Goal: Information Seeking & Learning: Learn about a topic

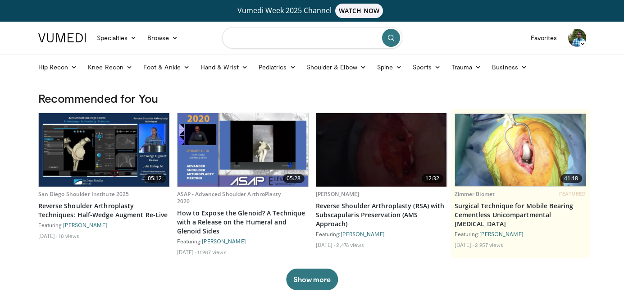
click at [300, 38] on input "Search topics, interventions" at bounding box center [312, 38] width 180 height 22
type input "**********"
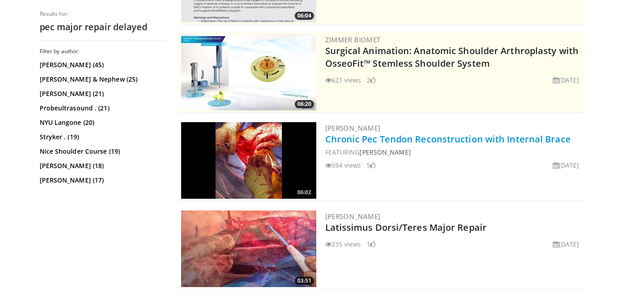
scroll to position [174, 0]
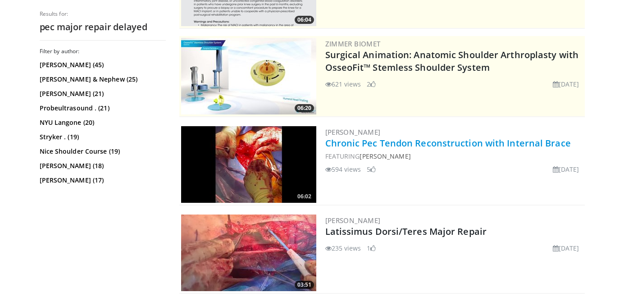
click at [449, 143] on link "Chronic Pec Tendon Reconstruction with Internal Brace" at bounding box center [447, 143] width 245 height 12
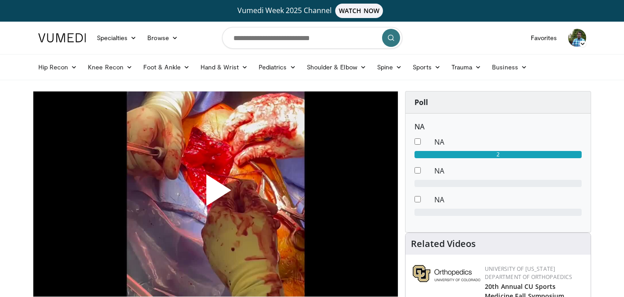
click at [215, 194] on span "Video Player" at bounding box center [215, 194] width 0 height 0
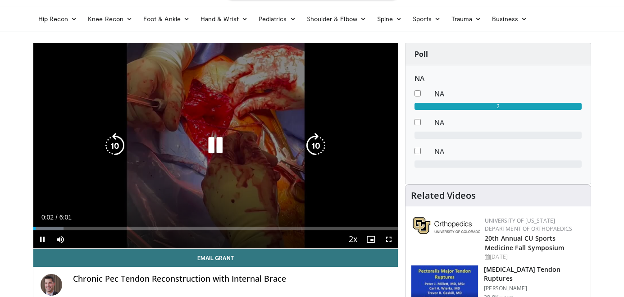
scroll to position [51, 0]
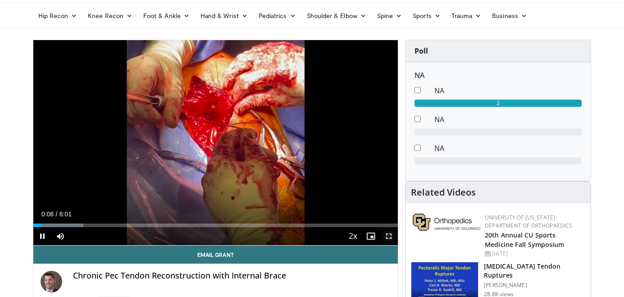
click at [388, 234] on span "Video Player" at bounding box center [389, 236] width 18 height 18
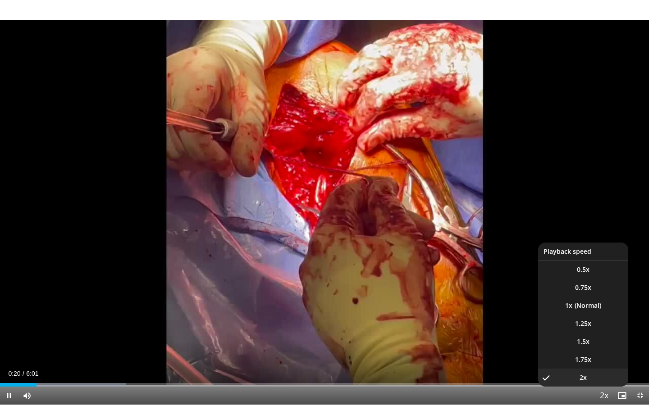
click at [607, 296] on span "Video Player" at bounding box center [603, 396] width 13 height 18
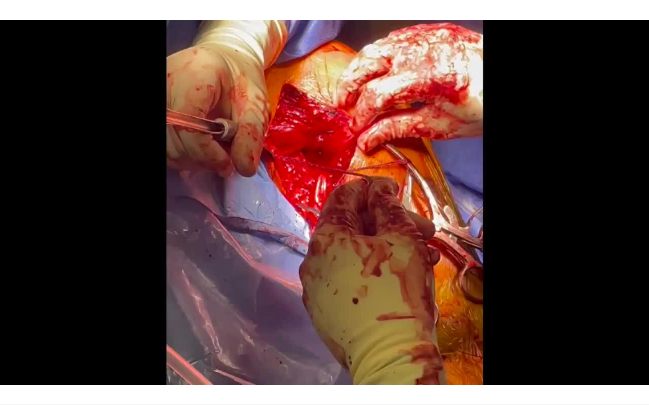
click at [607, 296] on div "10 seconds Tap to unmute" at bounding box center [324, 202] width 649 height 405
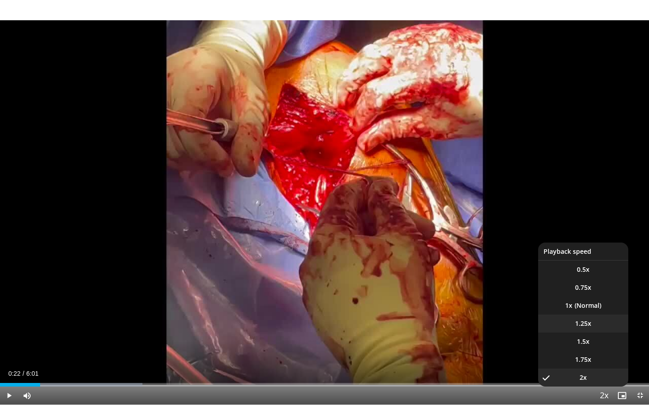
click at [575, 296] on span "1.25x" at bounding box center [583, 323] width 16 height 9
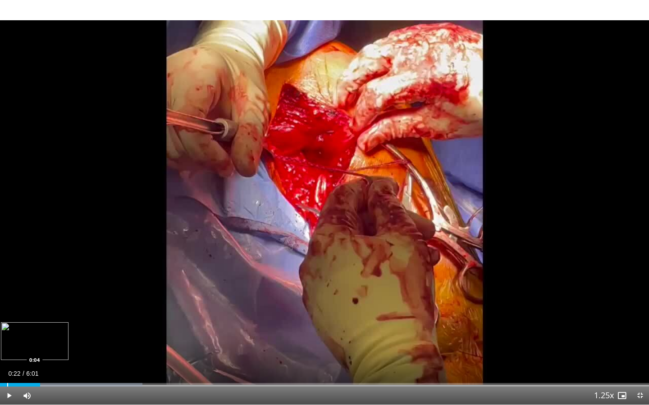
click at [7, 296] on div "Progress Bar" at bounding box center [7, 385] width 1 height 4
click at [12, 296] on span "Video Player" at bounding box center [9, 396] width 18 height 18
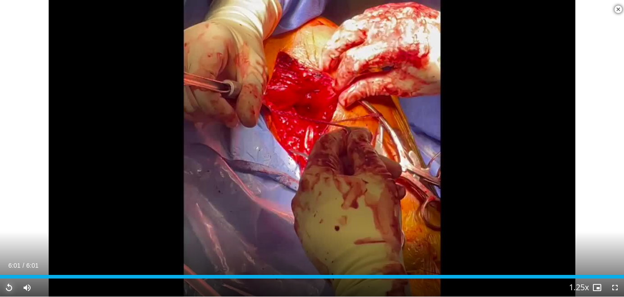
scroll to position [504, 0]
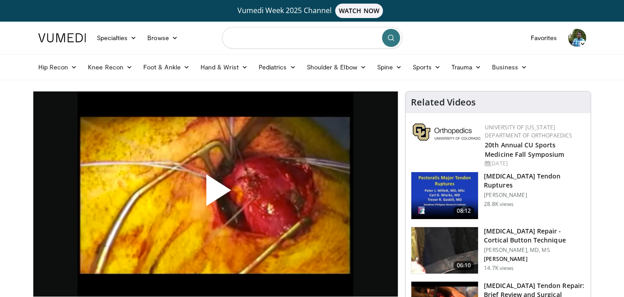
click at [298, 38] on input "Search topics, interventions" at bounding box center [312, 38] width 180 height 22
type input "**********"
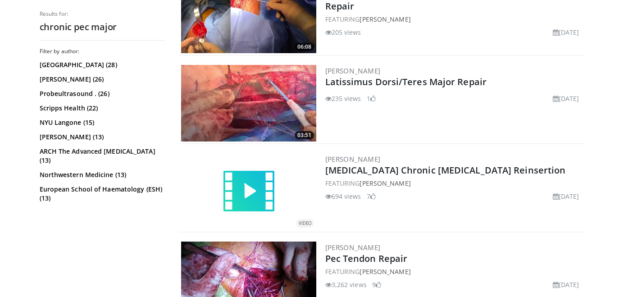
scroll to position [686, 0]
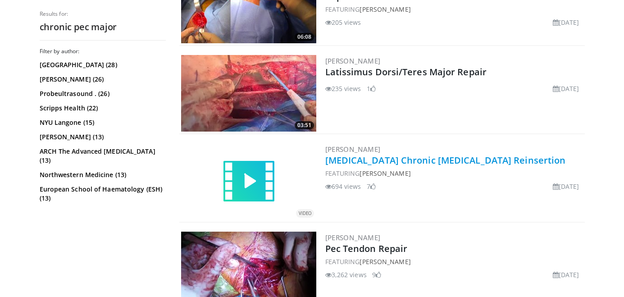
click at [396, 162] on link "[MEDICAL_DATA] Chronic [MEDICAL_DATA] Reinsertion" at bounding box center [445, 160] width 241 height 12
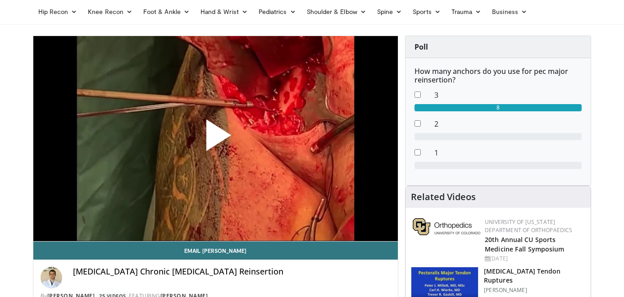
scroll to position [56, 0]
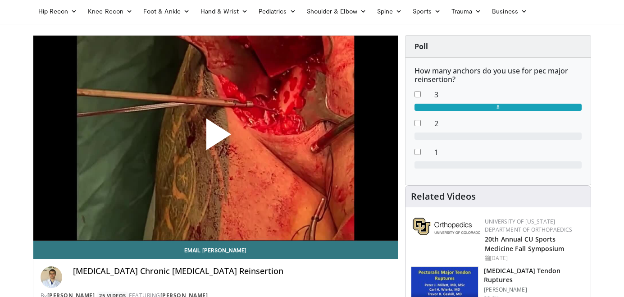
click at [215, 138] on span "Video Player" at bounding box center [215, 138] width 0 height 0
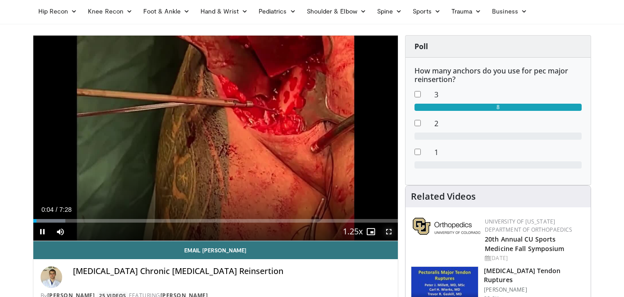
click at [391, 231] on span "Video Player" at bounding box center [389, 232] width 18 height 18
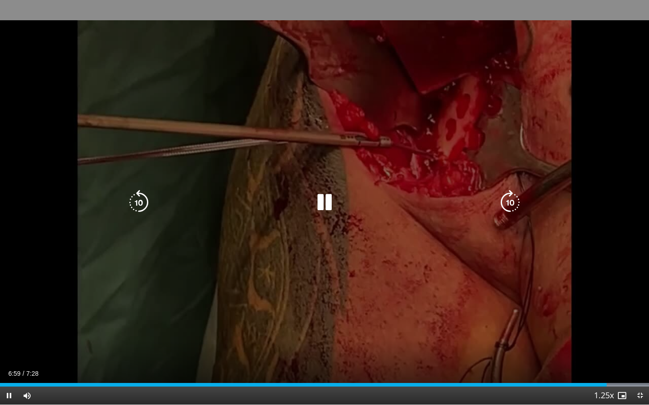
click at [454, 296] on div "10 seconds Tap to unmute" at bounding box center [324, 202] width 649 height 405
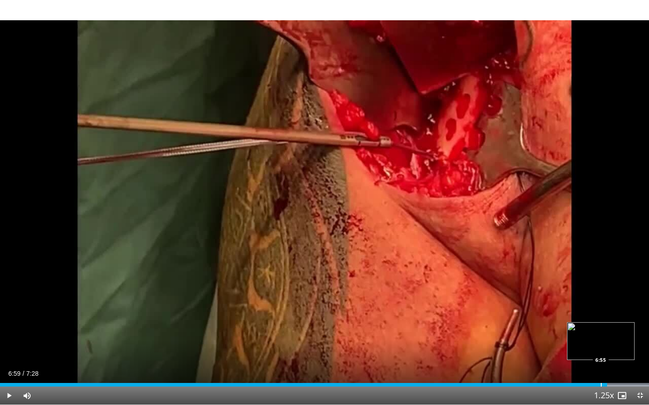
click at [600, 296] on div "6:59" at bounding box center [303, 385] width 607 height 4
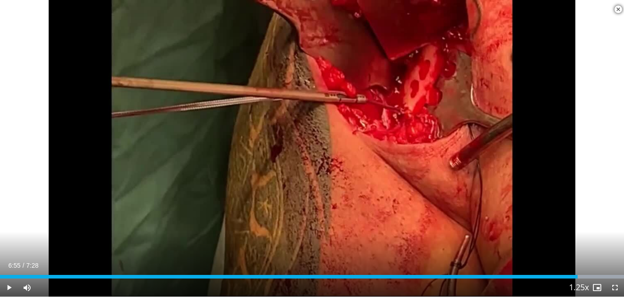
scroll to position [141, 0]
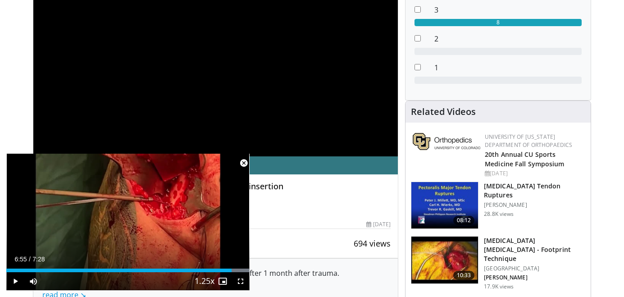
click at [451, 201] on img at bounding box center [444, 205] width 67 height 47
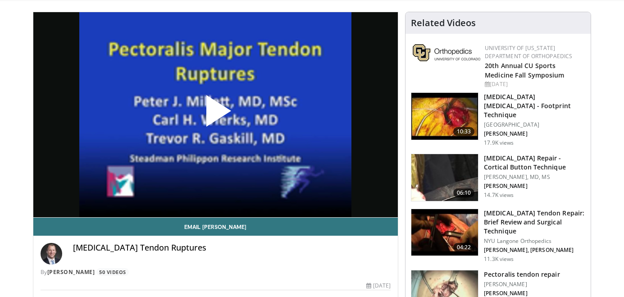
scroll to position [76, 0]
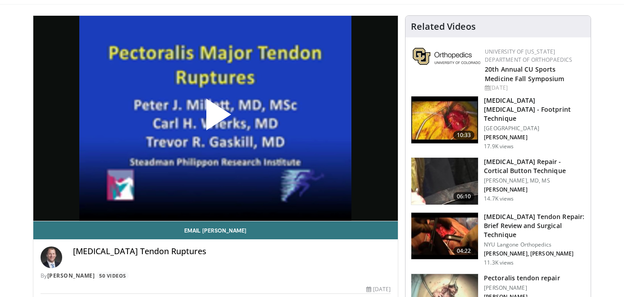
click at [215, 118] on span "Video Player" at bounding box center [215, 118] width 0 height 0
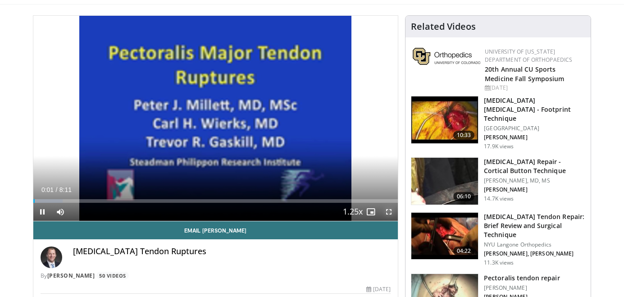
click at [389, 213] on span "Video Player" at bounding box center [389, 212] width 18 height 18
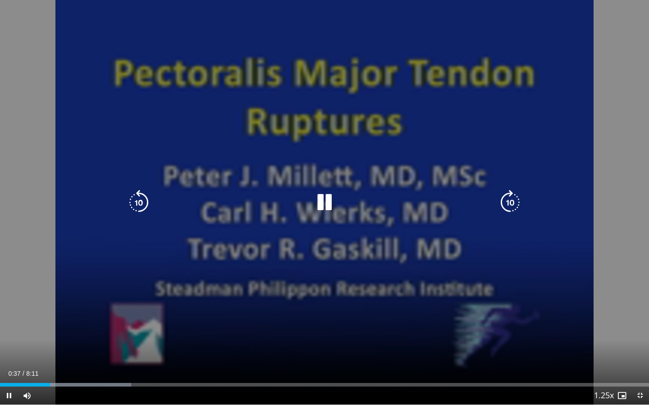
click at [389, 296] on div "10 seconds Tap to unmute" at bounding box center [324, 202] width 649 height 405
click at [396, 296] on div "10 seconds Tap to unmute" at bounding box center [324, 202] width 649 height 405
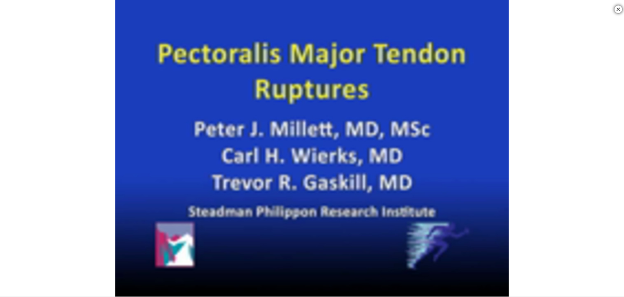
scroll to position [318, 0]
